Goal: Task Accomplishment & Management: Manage account settings

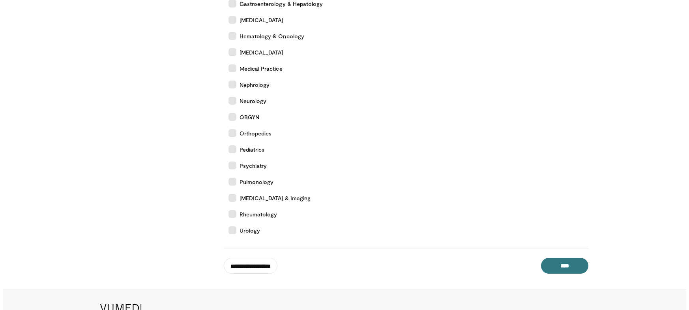
scroll to position [276, 0]
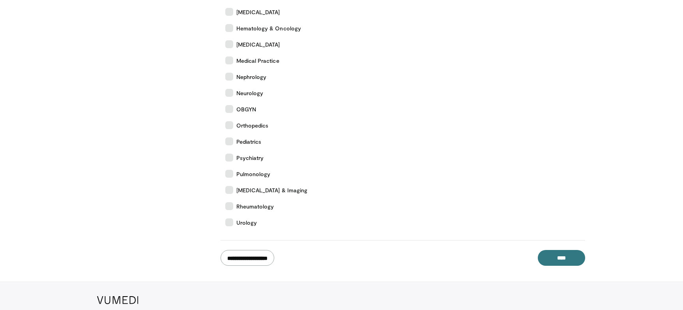
click at [274, 256] on input "**********" at bounding box center [248, 258] width 54 height 16
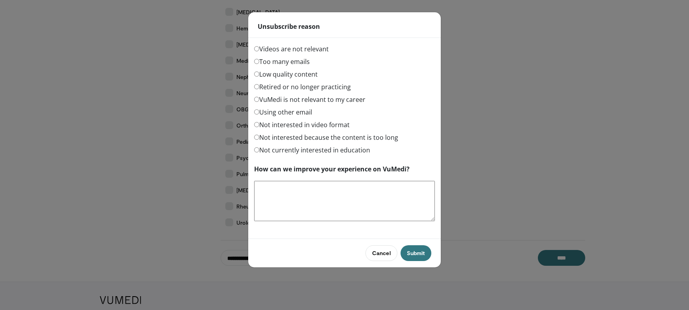
click at [286, 58] on label "Too many emails" at bounding box center [282, 61] width 56 height 9
click at [417, 251] on button "Submit" at bounding box center [416, 253] width 31 height 16
